Goal: Use online tool/utility: Utilize a website feature to perform a specific function

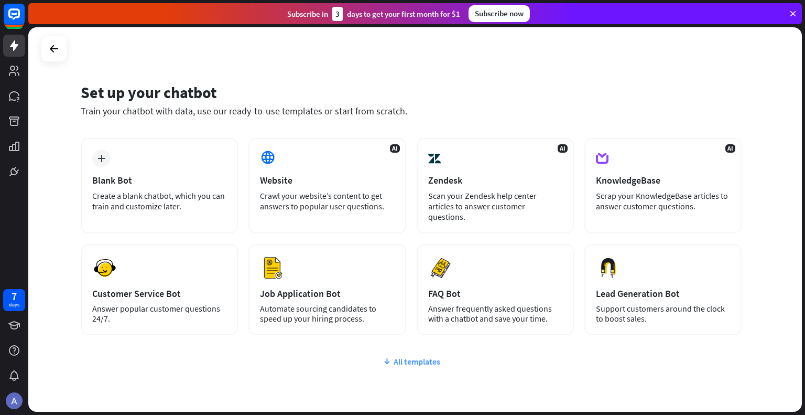
click at [417, 356] on div "All templates" at bounding box center [411, 361] width 661 height 10
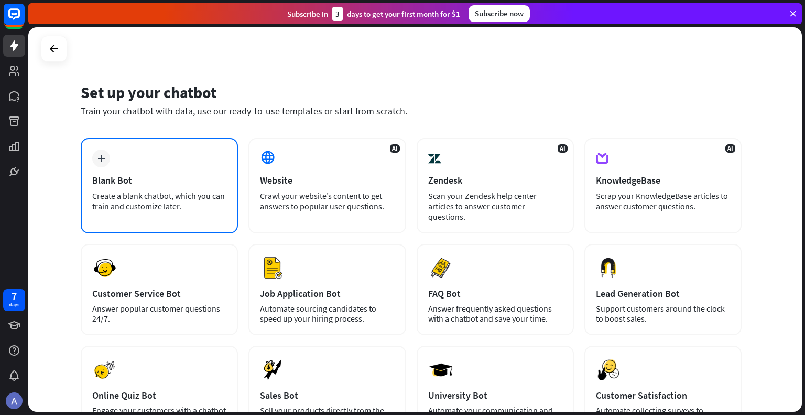
click at [133, 176] on div "Blank Bot" at bounding box center [159, 180] width 134 height 12
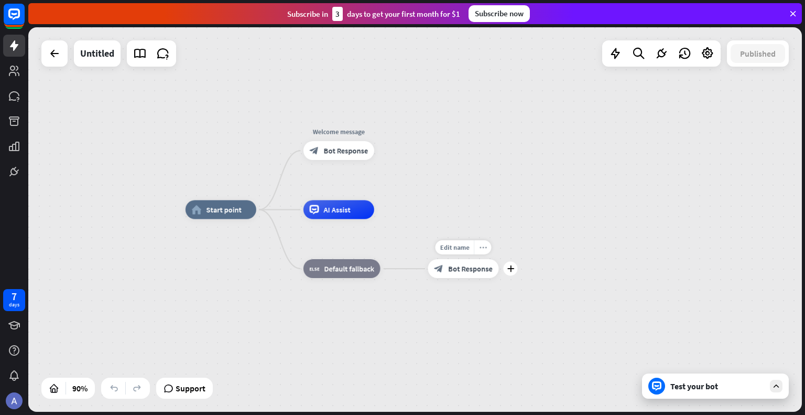
click at [484, 252] on div "more_horiz" at bounding box center [482, 247] width 17 height 14
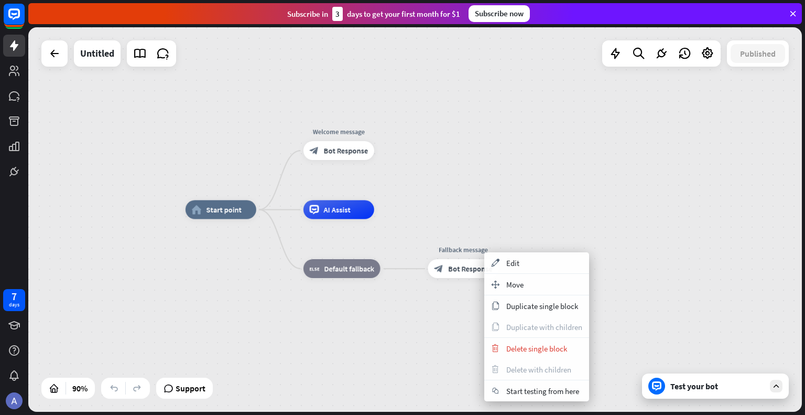
click at [435, 329] on div "home_2 Start point Welcome message block_bot_response Bot Response AI Assist bl…" at bounding box center [534, 383] width 696 height 346
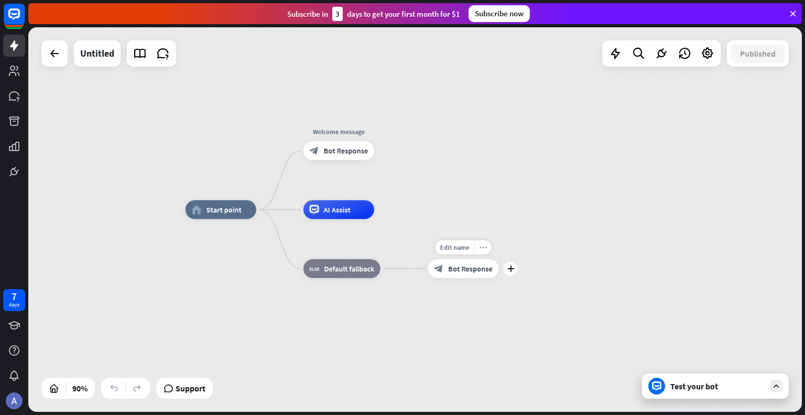
click at [486, 242] on div "more_horiz" at bounding box center [482, 247] width 17 height 14
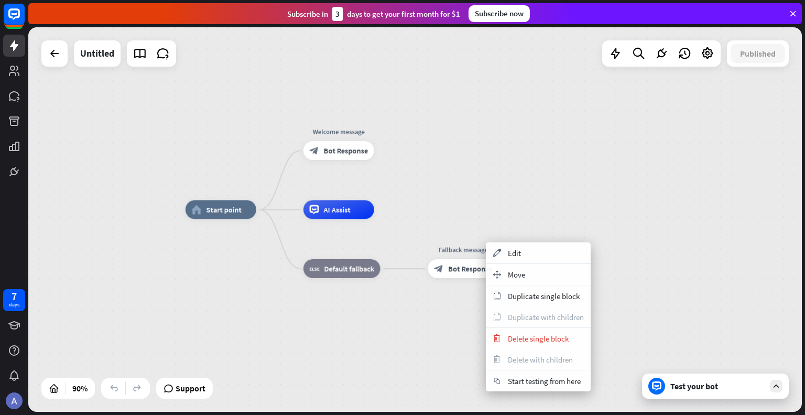
click at [599, 214] on div "home_2 Start point Welcome message block_bot_response Bot Response AI Assist bl…" at bounding box center [534, 383] width 696 height 346
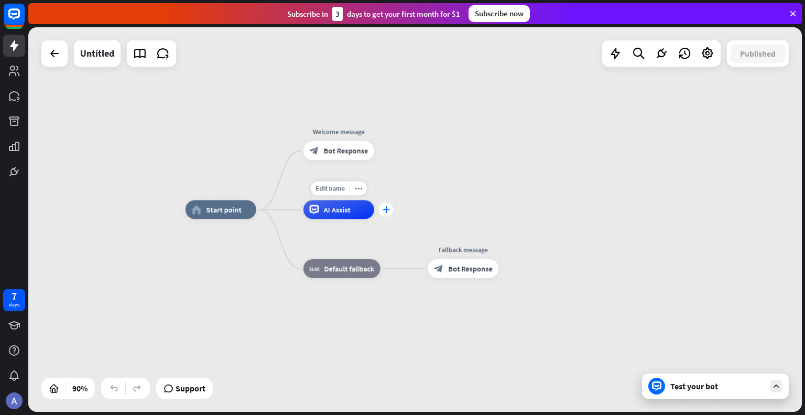
click at [392, 212] on div "plus" at bounding box center [386, 209] width 14 height 14
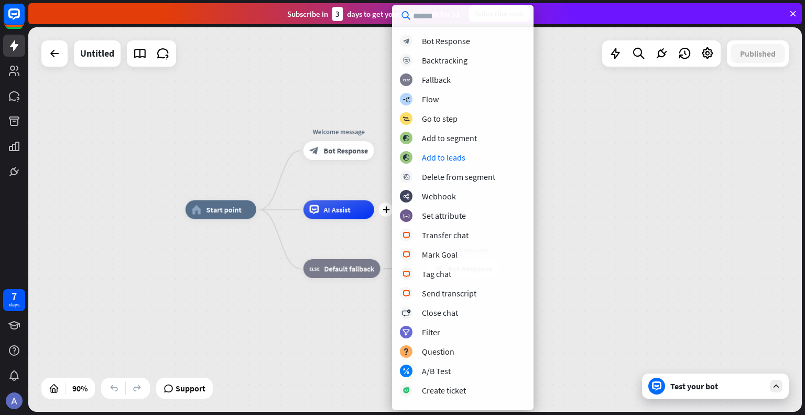
click at [296, 96] on div "home_2 Start point Edit name more_horiz Welcome message block_bot_response Bot …" at bounding box center [415, 219] width 774 height 384
